Goal: Task Accomplishment & Management: Complete application form

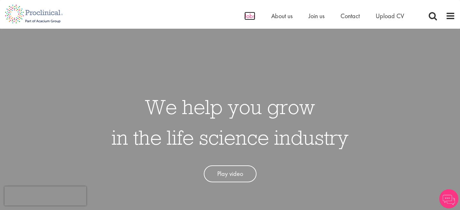
click at [250, 17] on span "Jobs" at bounding box center [249, 16] width 11 height 8
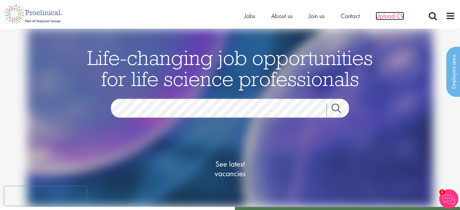
click at [387, 14] on span "Upload CV" at bounding box center [389, 16] width 28 height 8
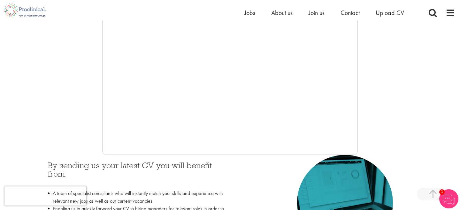
scroll to position [166, 0]
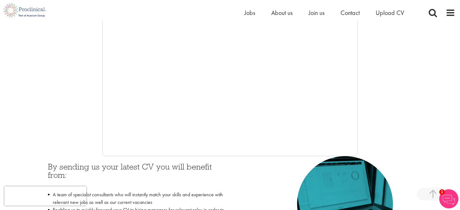
click at [74, 75] on div at bounding box center [230, 60] width 450 height 191
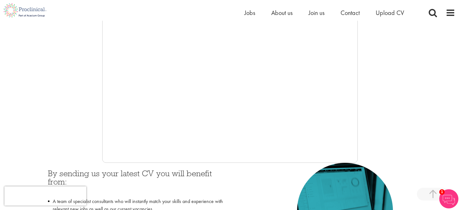
scroll to position [162, 0]
